Goal: Information Seeking & Learning: Learn about a topic

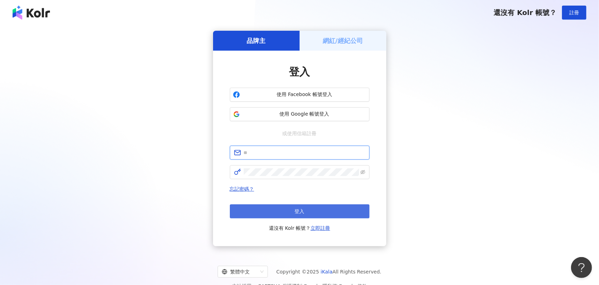
type input "**********"
click at [295, 210] on span "登入" at bounding box center [300, 212] width 10 height 6
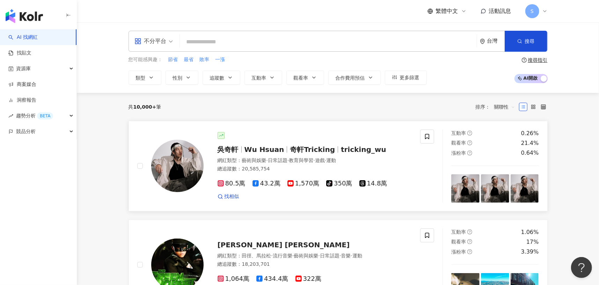
click at [343, 126] on link "[PERSON_NAME][PERSON_NAME] Hsuan 奇軒Tricking tricking_wu 網紅類型 ： 藝術與娛樂 · 日常話題 · 教…" at bounding box center [338, 166] width 419 height 91
click at [274, 29] on div "不分平台 台灣 搜尋 您可能感興趣： 節省 最省 敗率 一漲 類型 性別 追蹤數 互動率 觀看率 合作費用預估 更多篩選 搜尋指引 AI 開啟 AI 關閉" at bounding box center [338, 57] width 522 height 71
click at [274, 40] on input "search" at bounding box center [328, 41] width 291 height 13
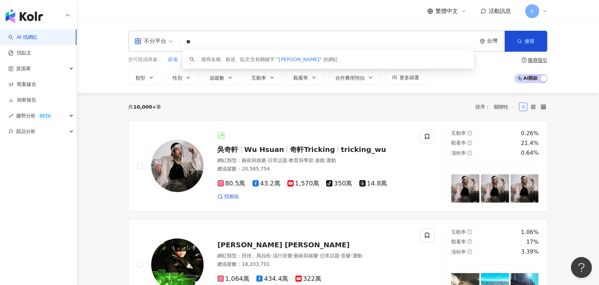
type input "**"
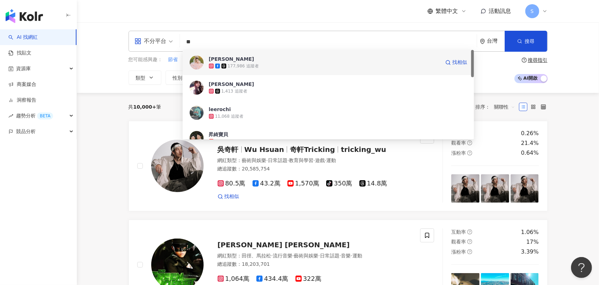
click at [289, 60] on span "[PERSON_NAME]" at bounding box center [324, 59] width 231 height 7
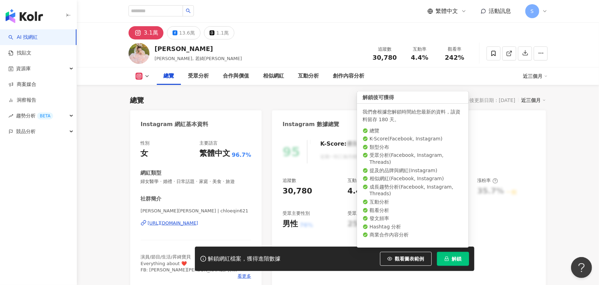
scroll to position [105, 0]
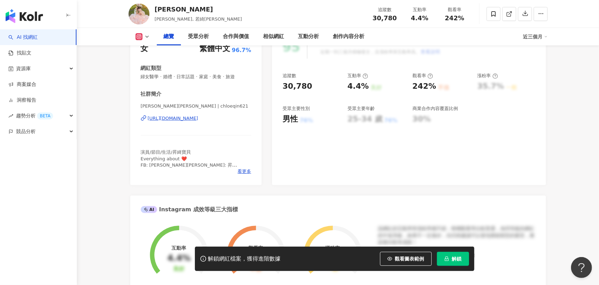
click at [460, 260] on span "解鎖" at bounding box center [457, 259] width 10 height 6
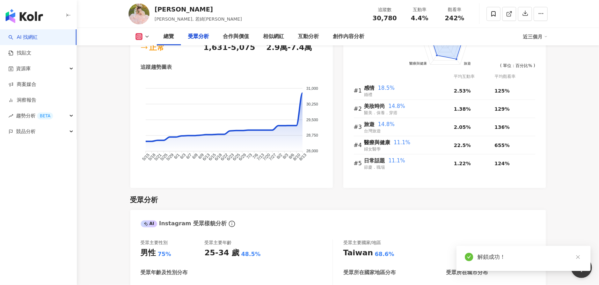
scroll to position [594, 0]
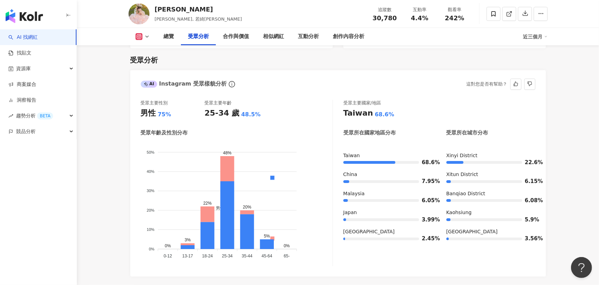
click at [182, 32] on div "受眾分析" at bounding box center [198, 36] width 35 height 17
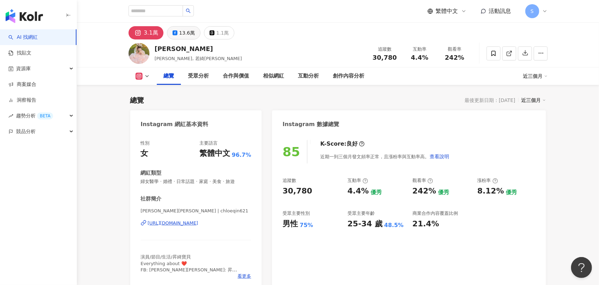
click at [180, 37] on div "13.6萬" at bounding box center [187, 33] width 16 height 10
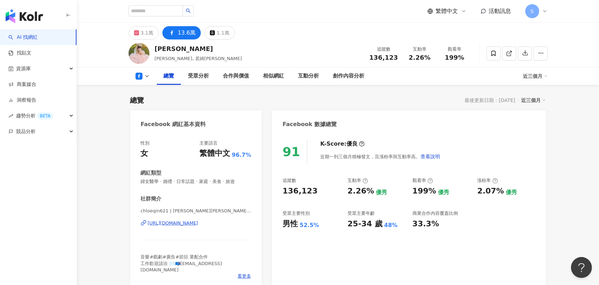
click at [131, 24] on div "3.1萬 13.6萬 1.1萬" at bounding box center [338, 31] width 447 height 17
click at [141, 32] on div "3.1萬" at bounding box center [147, 33] width 13 height 10
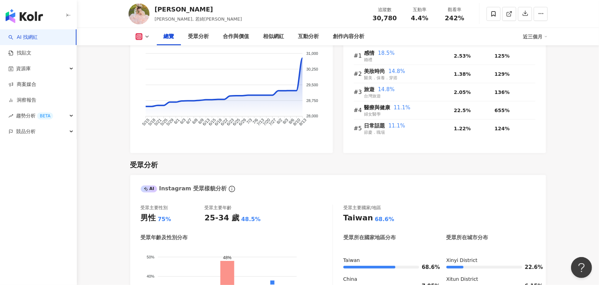
scroll to position [629, 0]
